Goal: Feedback & Contribution: Contribute content

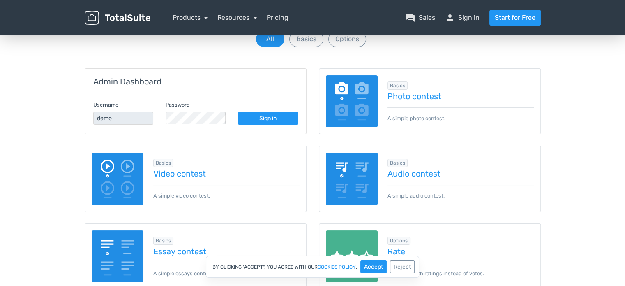
click at [154, 113] on div "Username demo" at bounding box center [123, 111] width 72 height 25
click at [271, 118] on link "Sign in" at bounding box center [268, 118] width 60 height 13
click at [314, 42] on button "Basics" at bounding box center [306, 39] width 34 height 16
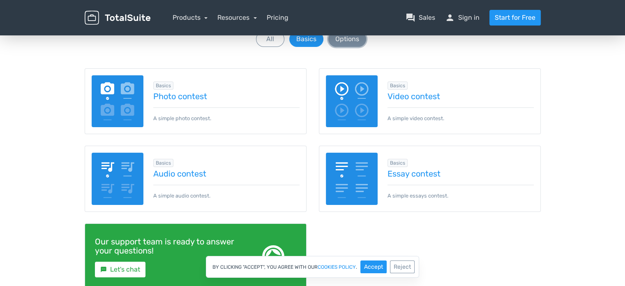
click at [353, 40] on button "Options" at bounding box center [348, 39] width 38 height 16
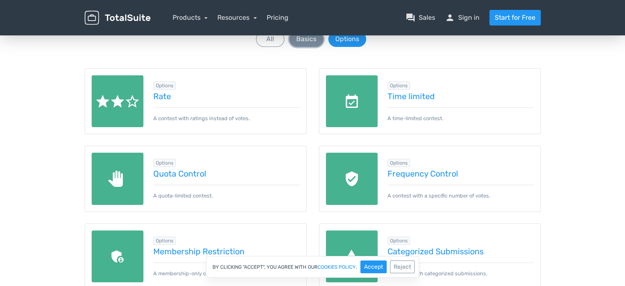
click at [315, 39] on button "Basics" at bounding box center [306, 39] width 34 height 16
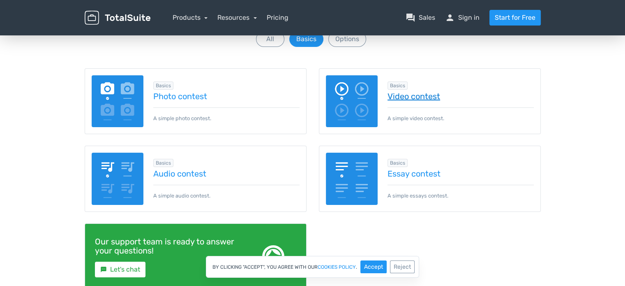
click at [429, 97] on link "Video contest" at bounding box center [461, 96] width 146 height 9
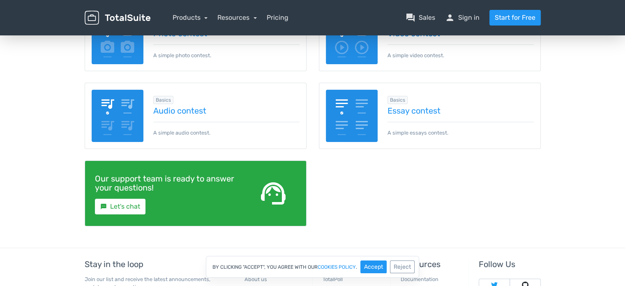
scroll to position [237, 0]
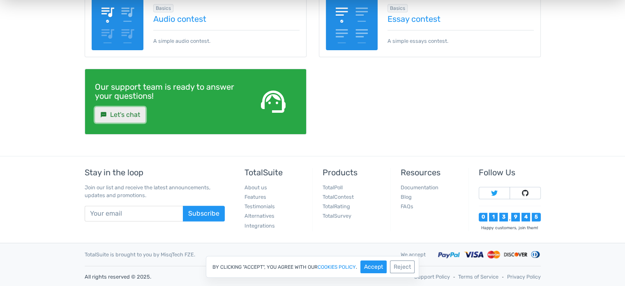
click at [138, 110] on link "sms Let's chat" at bounding box center [120, 115] width 51 height 16
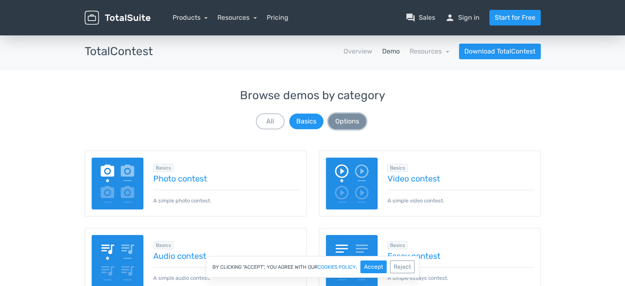
click at [350, 128] on button "Options" at bounding box center [348, 121] width 38 height 16
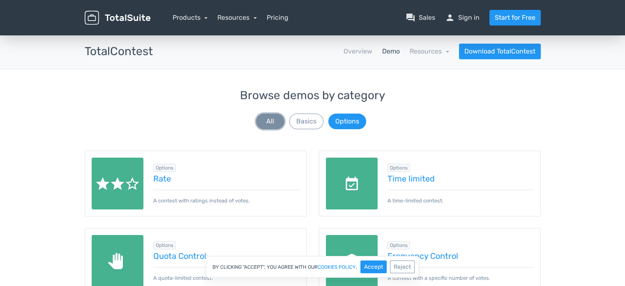
click at [273, 122] on button "All" at bounding box center [270, 121] width 28 height 16
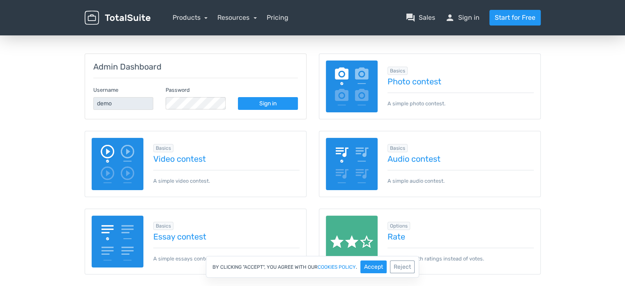
scroll to position [53, 0]
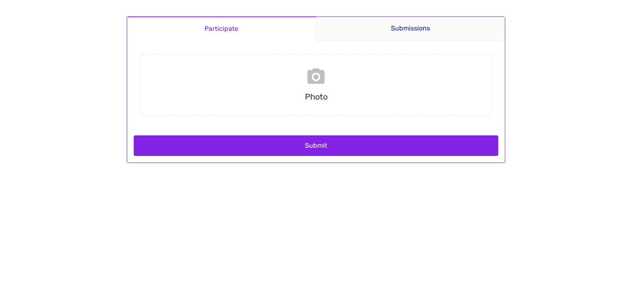
click at [306, 70] on input "file" at bounding box center [316, 85] width 358 height 62
click at [317, 79] on input "file" at bounding box center [316, 85] width 358 height 62
type input "C:\fakepath\Screenshot 2025-08-15 041309 (1).png"
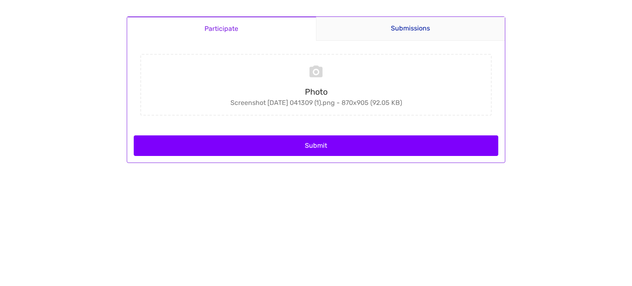
click at [333, 146] on button "Submit" at bounding box center [316, 145] width 364 height 21
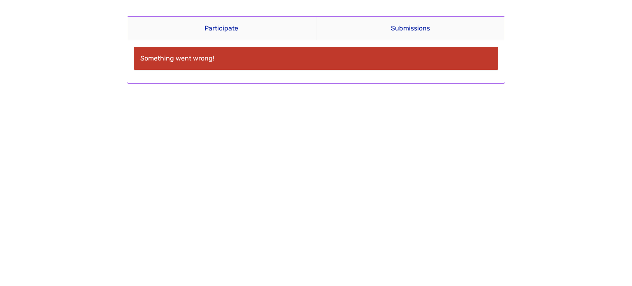
click at [199, 58] on div "Something went wrong!" at bounding box center [316, 58] width 364 height 23
click at [424, 21] on link "Submissions" at bounding box center [410, 28] width 189 height 23
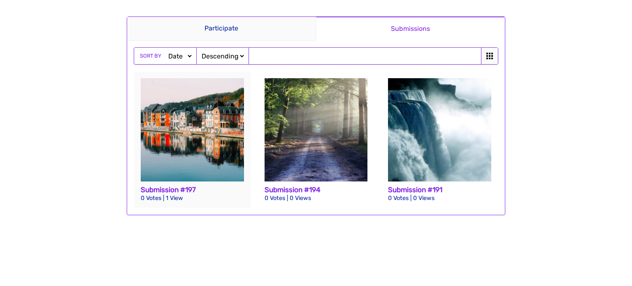
click at [176, 205] on div "Submission #197 0 Votes | 1 View" at bounding box center [192, 140] width 116 height 136
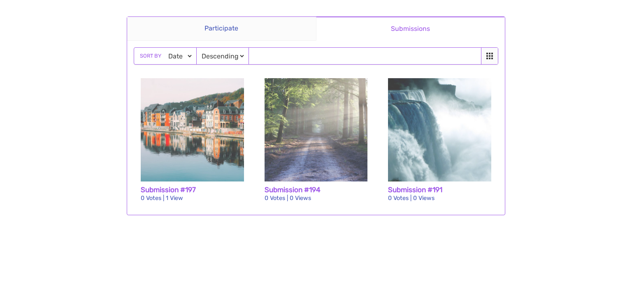
click at [176, 200] on main "Participate Submissions Participate Submissions Sort by Date Views Votes Title …" at bounding box center [315, 115] width 395 height 231
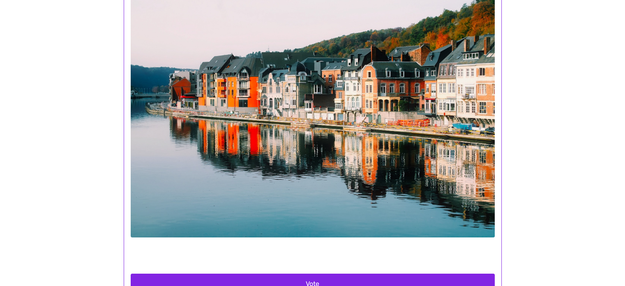
scroll to position [84, 0]
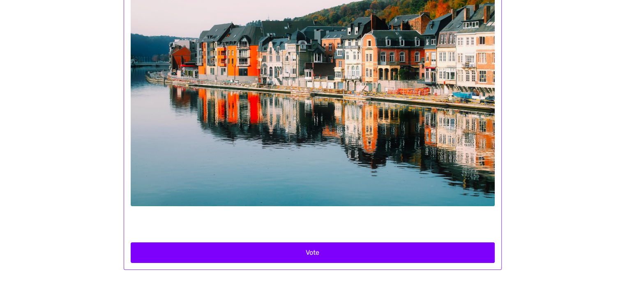
click at [306, 254] on button "Vote" at bounding box center [313, 252] width 364 height 21
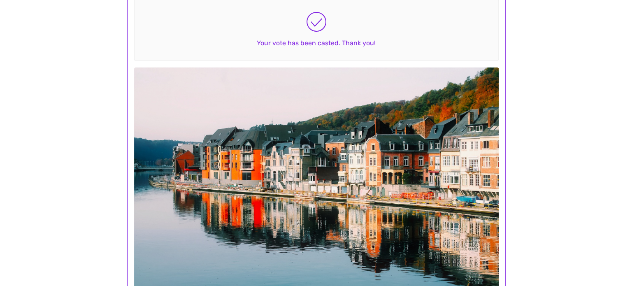
scroll to position [0, 0]
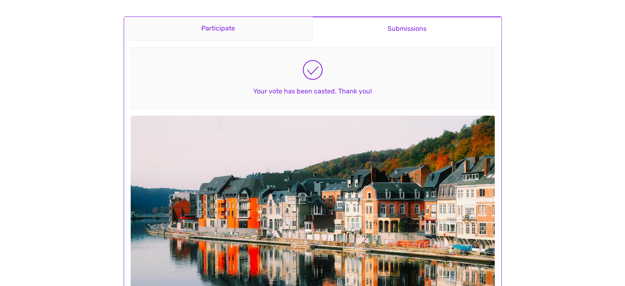
click at [246, 35] on link "Participate" at bounding box center [218, 29] width 189 height 24
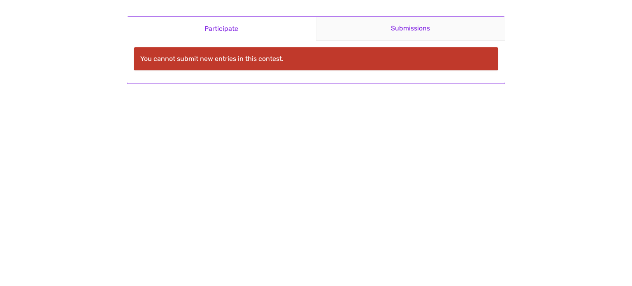
click at [393, 30] on link "Submissions" at bounding box center [410, 29] width 189 height 24
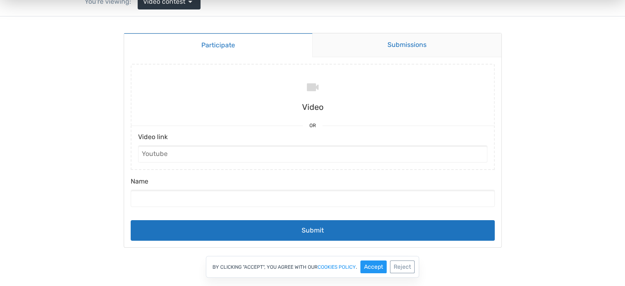
click at [371, 48] on link "Submissions" at bounding box center [406, 45] width 189 height 24
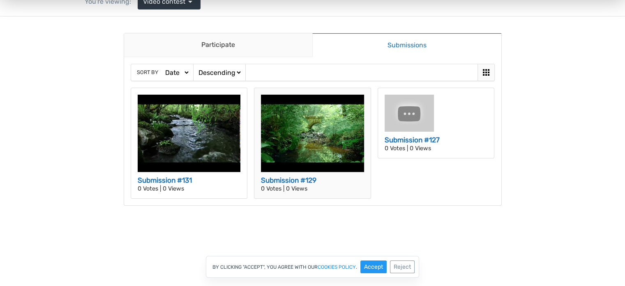
click at [316, 141] on img at bounding box center [312, 133] width 103 height 77
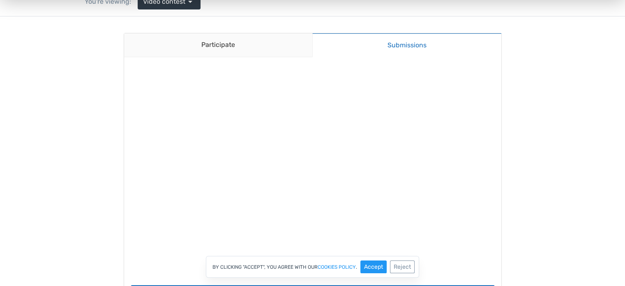
scroll to position [206, 0]
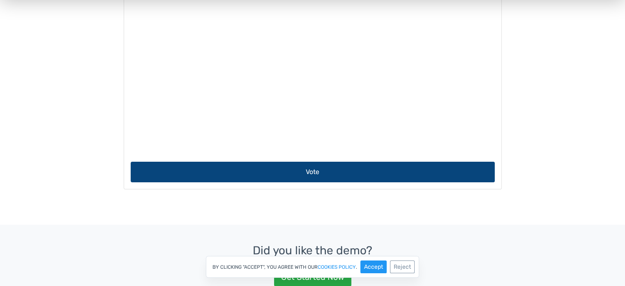
click at [329, 174] on button "Vote" at bounding box center [313, 172] width 364 height 21
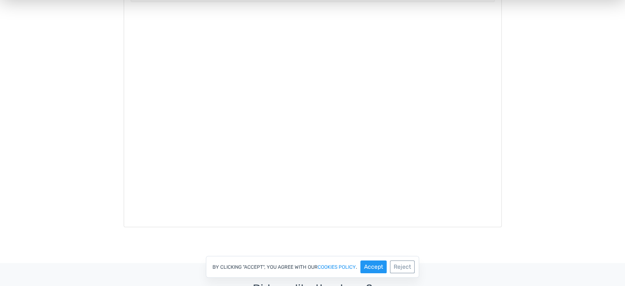
scroll to position [0, 0]
